Goal: Transaction & Acquisition: Download file/media

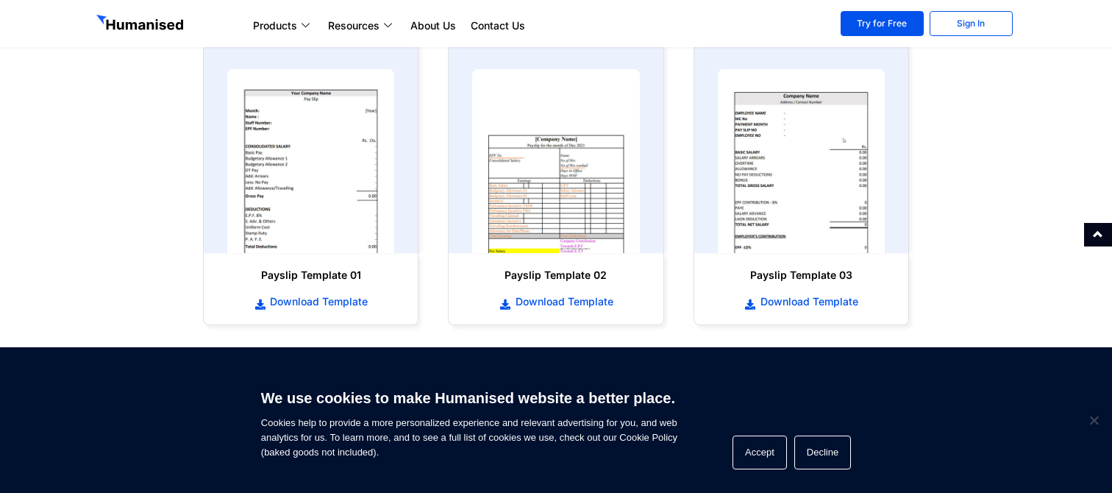
scroll to position [726, 0]
click at [285, 305] on span "Download Template" at bounding box center [316, 302] width 101 height 15
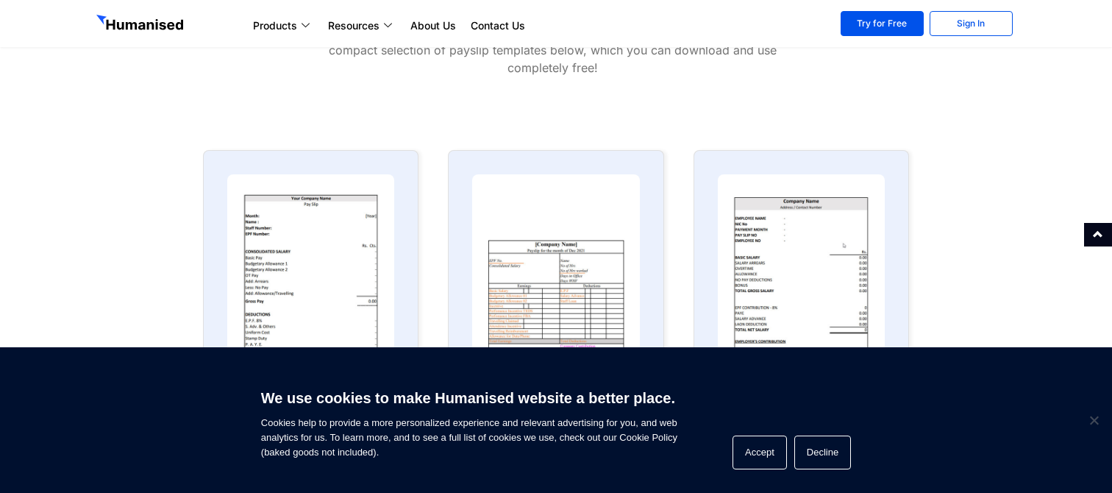
scroll to position [607, 0]
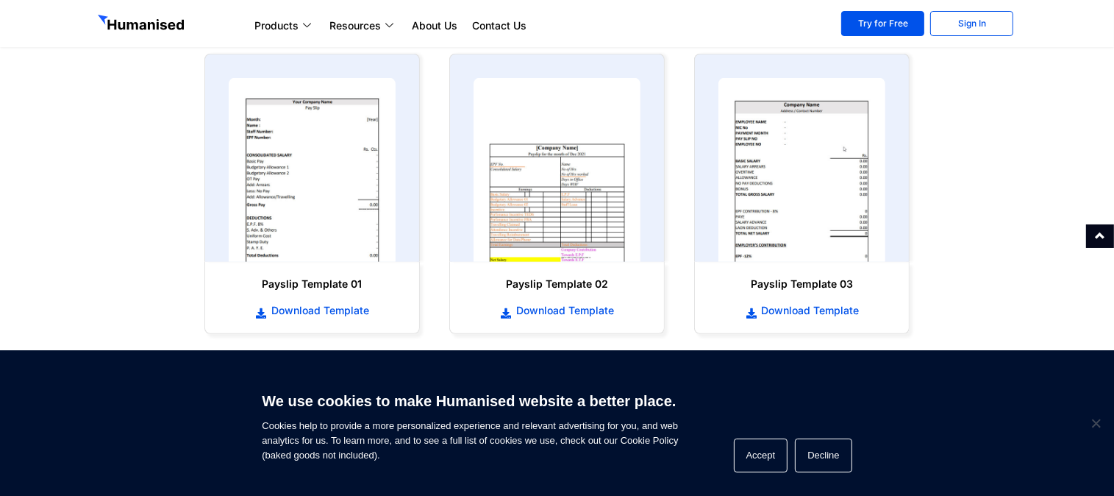
scroll to position [717, 0]
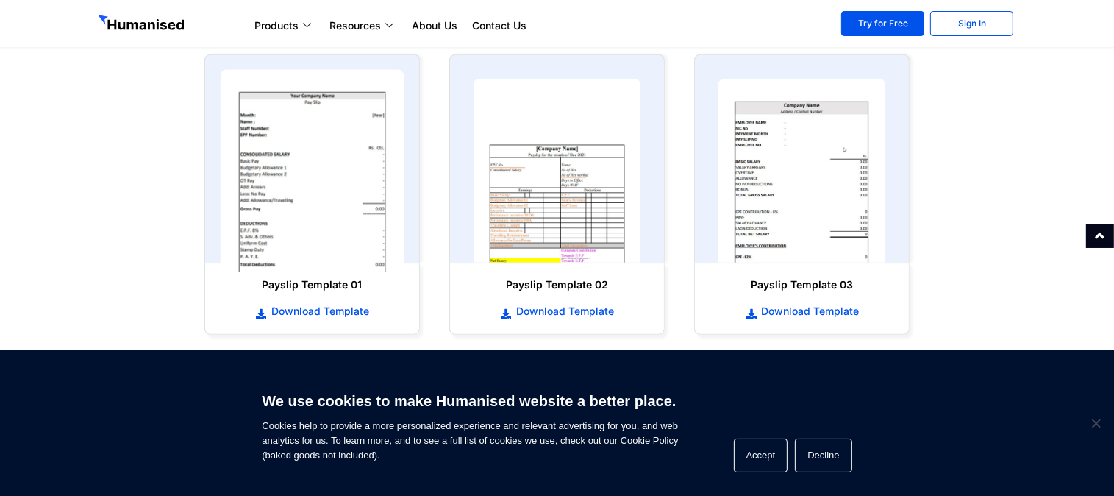
click at [377, 212] on img at bounding box center [312, 171] width 184 height 202
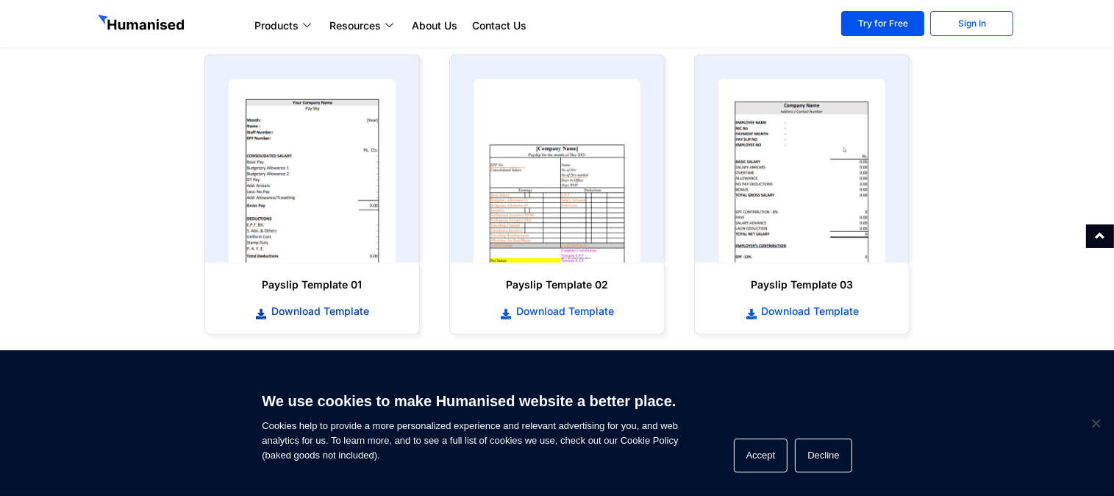
click at [303, 316] on span "Download Template" at bounding box center [318, 311] width 101 height 15
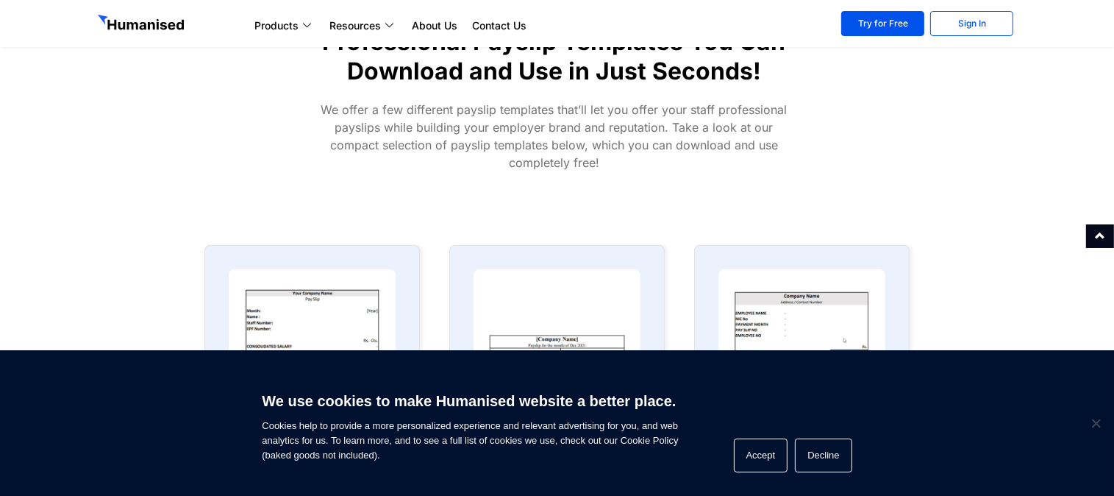
scroll to position [520, 0]
